Goal: Communication & Community: Answer question/provide support

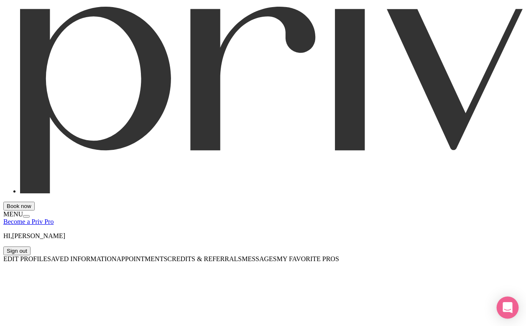
click at [504, 306] on icon "Open Intercom Messenger" at bounding box center [507, 307] width 10 height 11
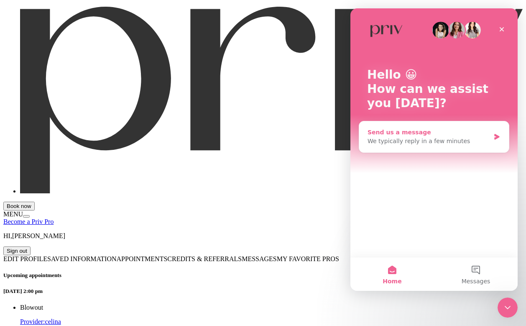
click at [411, 140] on div "We typically reply in a few minutes" at bounding box center [428, 141] width 122 height 9
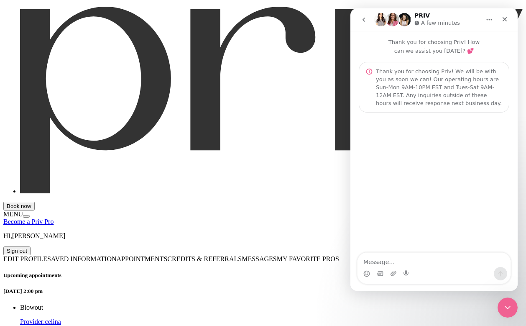
click at [100, 303] on ul "Blowout Provider: [PERSON_NAME] Message celina" at bounding box center [51, 325] width 97 height 45
click at [387, 261] on textarea "Message…" at bounding box center [433, 259] width 153 height 14
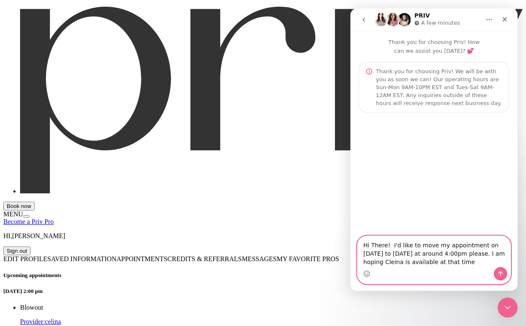
drag, startPoint x: 433, startPoint y: 262, endPoint x: 439, endPoint y: 260, distance: 6.1
click at [433, 262] on textarea "Hi There! I'd like to move my appointment on [DATE] to [DATE] at around 4:00pm …" at bounding box center [433, 251] width 153 height 31
type textarea "Hi There! I'd like to move my appointment on [DATE] to [DATE] at around 4:00pm …"
click at [499, 275] on icon "Send a message…" at bounding box center [500, 273] width 7 height 7
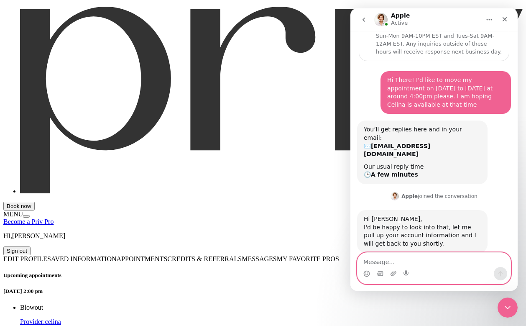
scroll to position [53, 0]
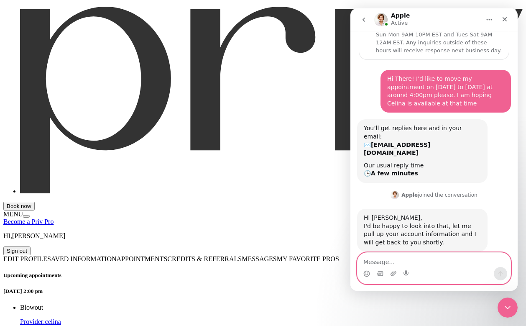
click at [402, 263] on textarea "Message…" at bounding box center [433, 259] width 153 height 14
type textarea "Thank you!"
